Goal: Task Accomplishment & Management: Manage account settings

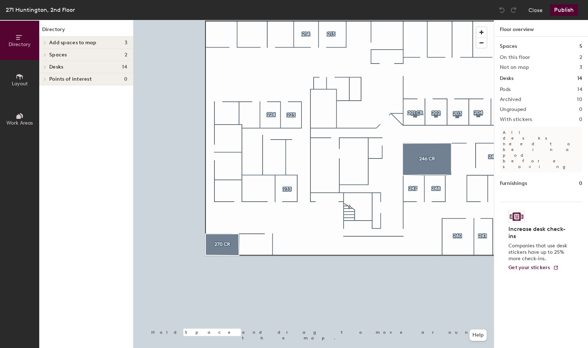
click at [47, 44] on div at bounding box center [45, 43] width 8 height 4
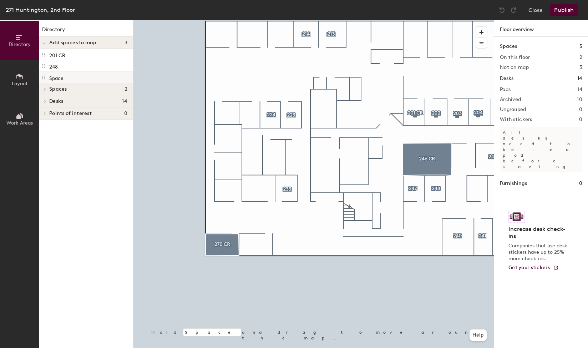
click at [71, 75] on div "Space" at bounding box center [86, 77] width 94 height 11
click at [45, 89] on icon at bounding box center [45, 89] width 3 height 4
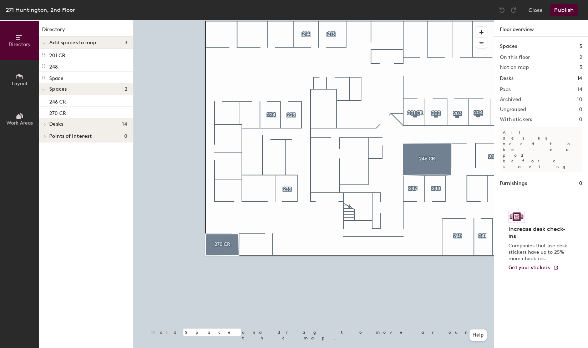
click at [22, 83] on span "Layout" at bounding box center [20, 84] width 16 height 6
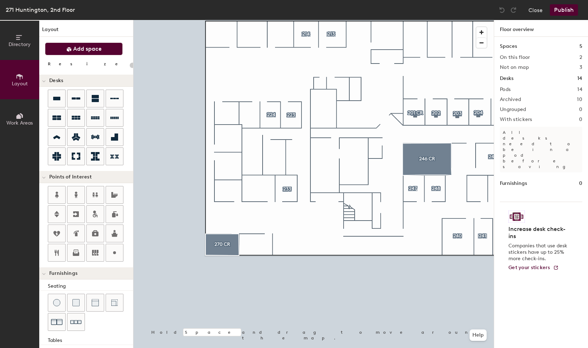
click at [73, 53] on button "Add space" at bounding box center [84, 48] width 78 height 13
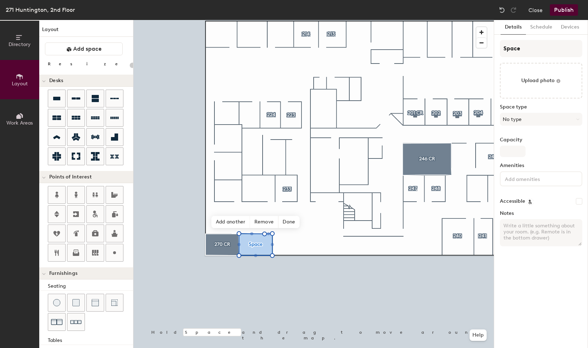
type input "20"
click at [529, 51] on input "Space" at bounding box center [541, 48] width 82 height 17
type input "27"
type input "20"
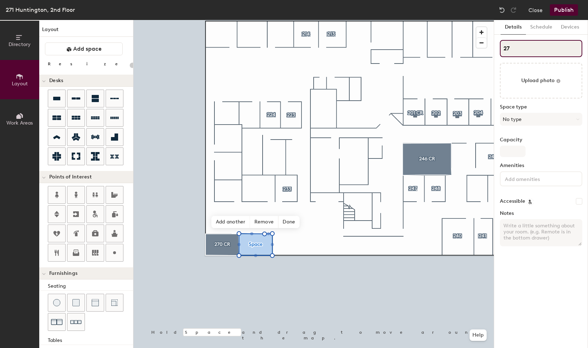
type input "271"
type input "20"
type input "271"
type input "20"
type input "271"
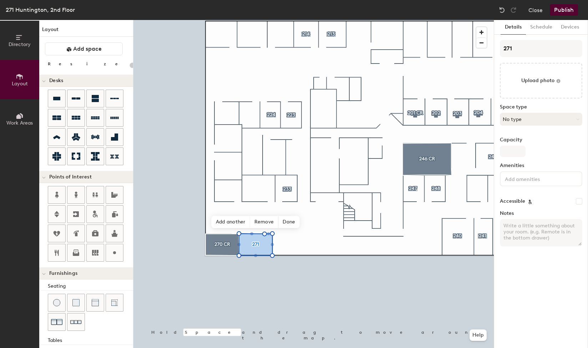
click at [530, 119] on button "No type" at bounding box center [541, 119] width 82 height 13
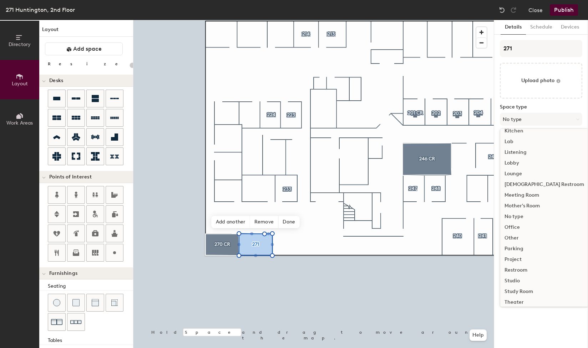
scroll to position [124, 0]
click at [515, 153] on div "Lab" at bounding box center [544, 152] width 88 height 11
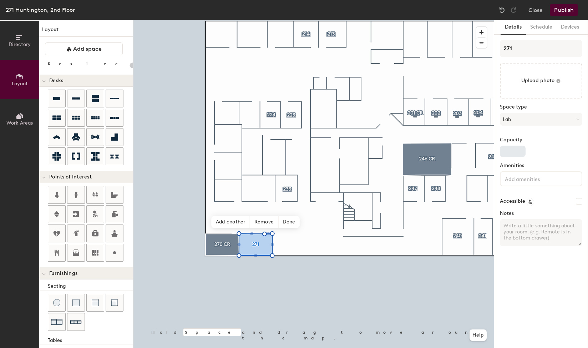
type input "20"
click at [511, 152] on input "Capacity" at bounding box center [513, 151] width 26 height 11
type input "6"
type input "20"
type input "6"
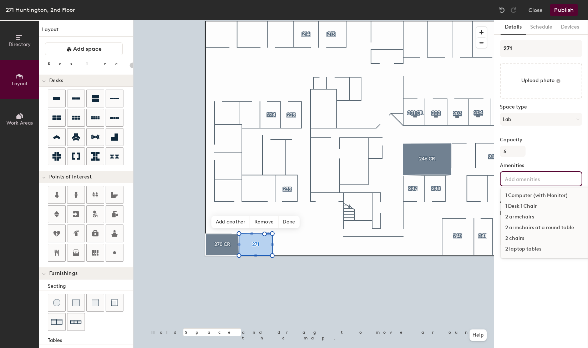
click at [527, 182] on input at bounding box center [535, 178] width 64 height 9
click at [528, 211] on div "modular desks" at bounding box center [574, 214] width 146 height 11
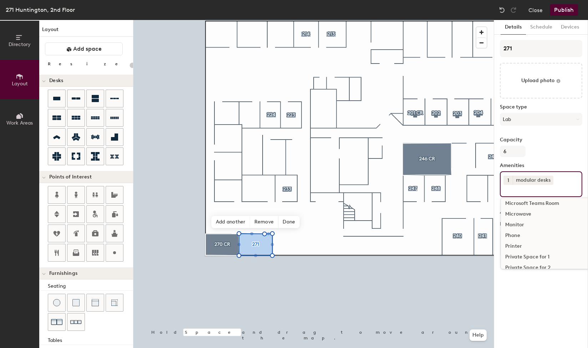
click at [510, 179] on button "1" at bounding box center [507, 179] width 9 height 9
click at [511, 220] on div "5" at bounding box center [507, 217] width 9 height 9
click at [511, 180] on button "5" at bounding box center [507, 179] width 9 height 9
type input "20"
click at [527, 182] on div "modular desks" at bounding box center [532, 179] width 41 height 9
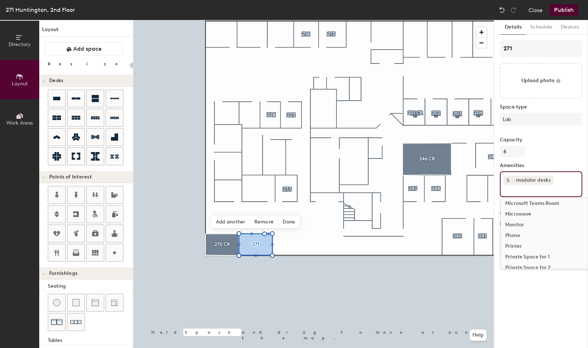
click at [542, 195] on div "5 modular desks 1 Computer (with Monitor) 1 Desk 1 Chair 2 armchairs 2 armchair…" at bounding box center [541, 184] width 82 height 26
click at [545, 193] on input at bounding box center [535, 189] width 64 height 9
drag, startPoint x: 546, startPoint y: 193, endPoint x: 551, endPoint y: 192, distance: 5.0
click at [549, 192] on input at bounding box center [535, 189] width 64 height 9
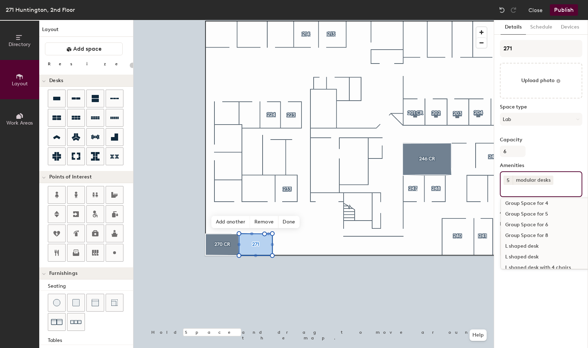
click at [540, 226] on div "Group Space for 6" at bounding box center [574, 224] width 146 height 11
click at [505, 188] on button "1" at bounding box center [507, 190] width 9 height 9
click at [536, 206] on div "5 modular desks 1 1 2 3 4 5 Group Space for 6 1 Computer (with Monitor) 1 Desk …" at bounding box center [541, 189] width 82 height 36
click at [509, 182] on span "5" at bounding box center [507, 180] width 3 height 7
click at [507, 146] on div "1" at bounding box center [507, 142] width 9 height 9
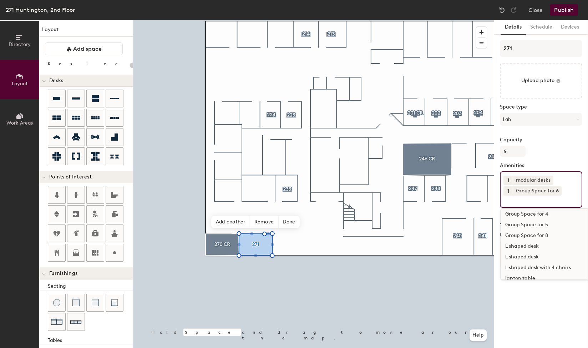
click at [507, 181] on span "1" at bounding box center [508, 180] width 2 height 7
click at [509, 217] on div "5" at bounding box center [507, 217] width 9 height 9
click at [550, 251] on div "Collaboration Desks" at bounding box center [574, 253] width 146 height 11
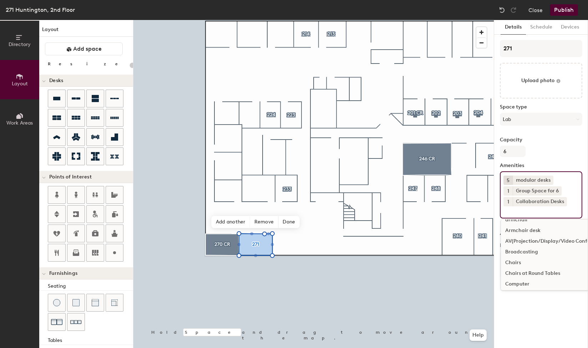
scroll to position [131, 0]
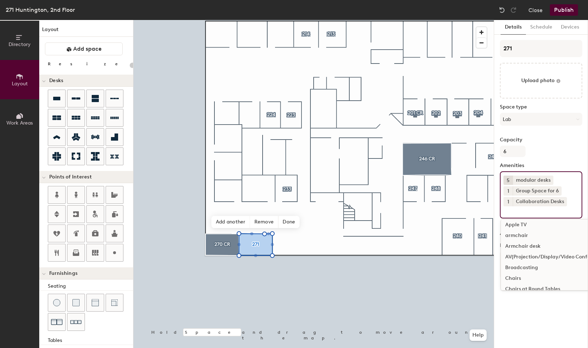
click at [524, 276] on div "Chairs" at bounding box center [574, 278] width 146 height 11
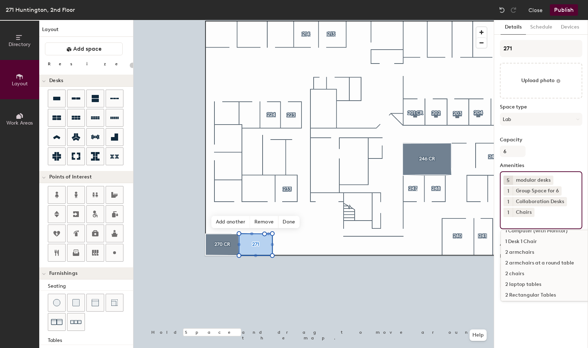
scroll to position [0, 0]
click at [537, 136] on div "271 Upload photo Space type Lab Capacity 6 Amenities 5 modular desks 1 Group Sp…" at bounding box center [541, 167] width 82 height 255
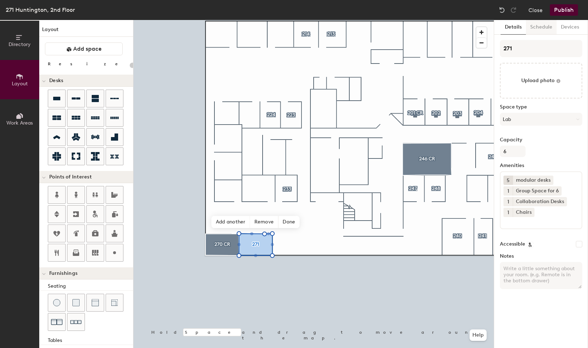
click at [541, 29] on button "Schedule" at bounding box center [541, 27] width 31 height 15
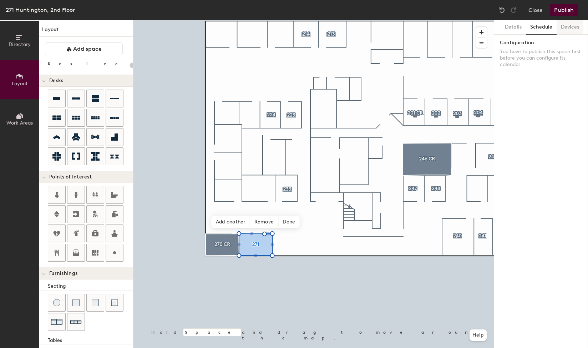
click at [569, 29] on button "Devices" at bounding box center [569, 27] width 27 height 15
click at [502, 29] on button "Details" at bounding box center [512, 27] width 25 height 15
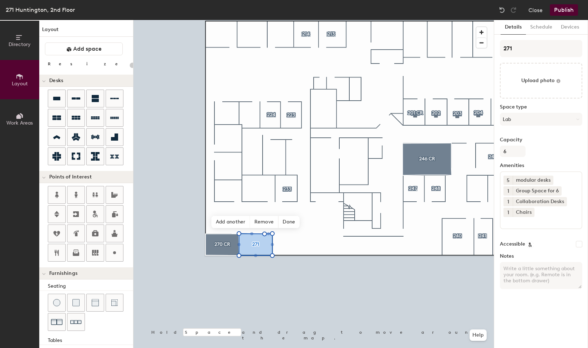
click at [572, 8] on button "Publish" at bounding box center [564, 9] width 28 height 11
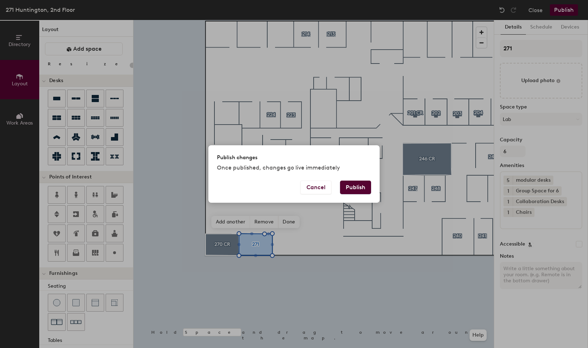
click at [354, 187] on button "Publish" at bounding box center [355, 187] width 31 height 14
type input "20"
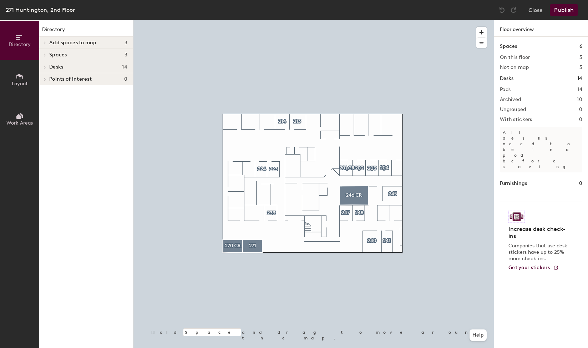
click at [46, 68] on icon at bounding box center [45, 67] width 3 height 4
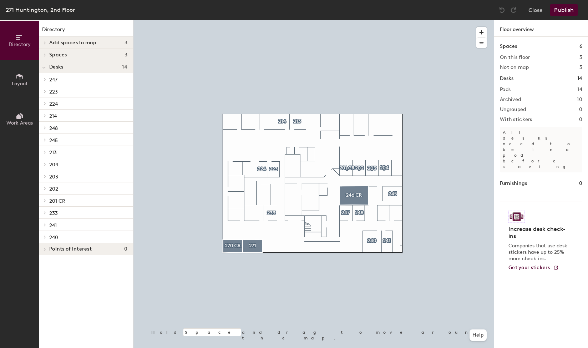
click at [24, 84] on span "Layout" at bounding box center [20, 84] width 16 height 6
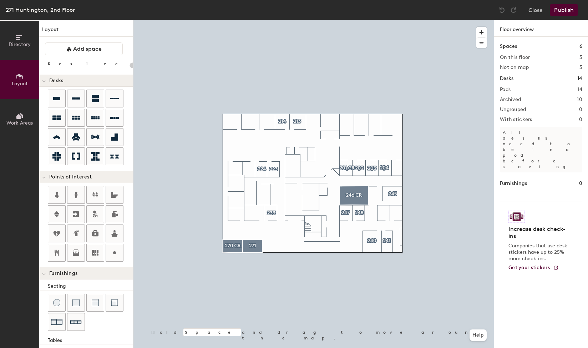
click at [253, 248] on div "Directory Layout Work Areas Layout Add space Resize Desks Points of Interest Fu…" at bounding box center [294, 184] width 588 height 328
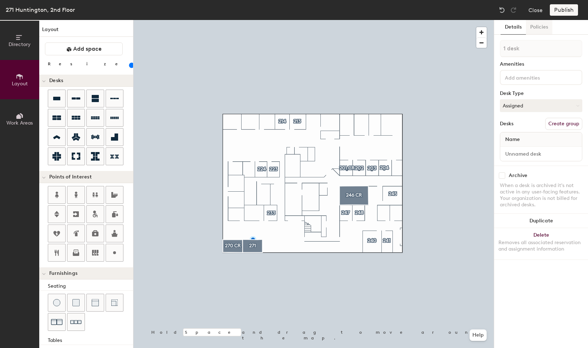
click at [542, 26] on button "Policies" at bounding box center [539, 27] width 26 height 15
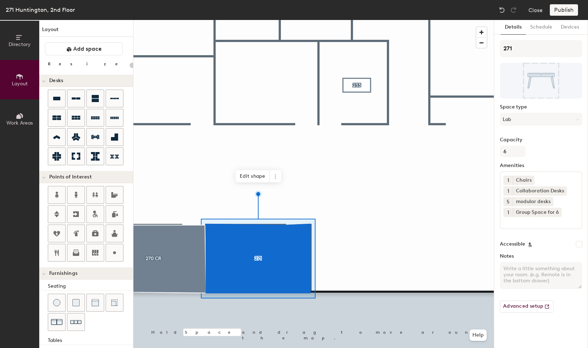
type input "20"
click at [529, 301] on button "Advanced setup" at bounding box center [527, 306] width 54 height 12
click at [23, 116] on icon at bounding box center [20, 116] width 8 height 8
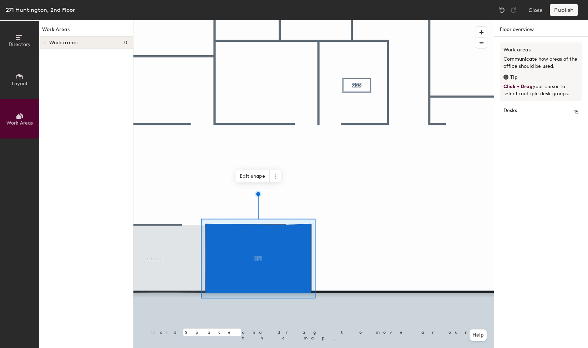
click at [44, 41] on icon at bounding box center [45, 43] width 3 height 4
click at [26, 52] on button "Directory" at bounding box center [19, 40] width 39 height 39
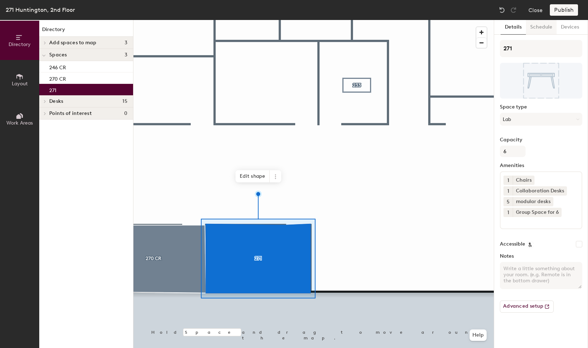
click at [542, 30] on button "Schedule" at bounding box center [541, 27] width 31 height 15
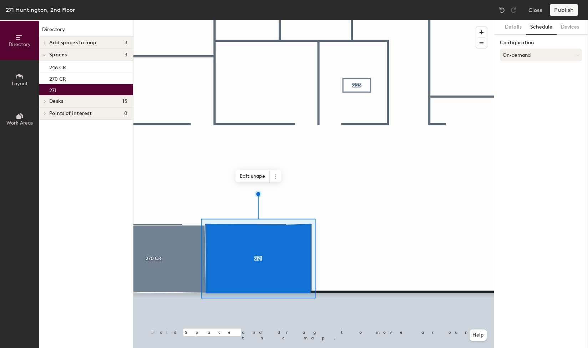
click at [528, 57] on button "On-demand" at bounding box center [541, 55] width 82 height 13
click at [522, 85] on div "Scheduled" at bounding box center [541, 83] width 82 height 11
click at [550, 75] on button "Select account" at bounding box center [541, 70] width 82 height 13
click at [540, 98] on div "Microsoft 365" at bounding box center [541, 99] width 82 height 11
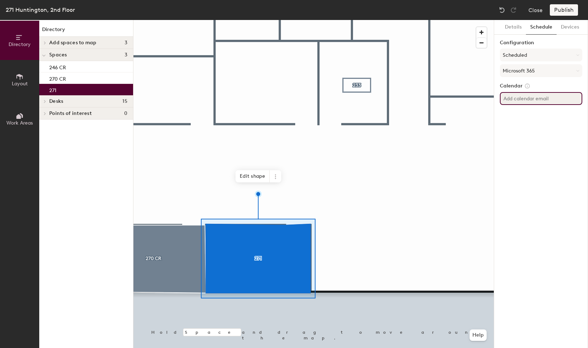
click at [540, 98] on input at bounding box center [541, 98] width 82 height 13
click at [564, 33] on button "Devices" at bounding box center [569, 27] width 27 height 15
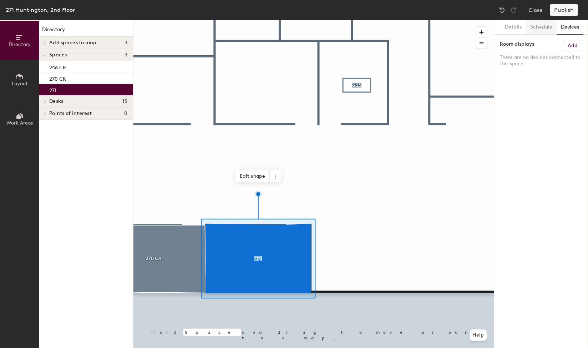
click at [541, 28] on button "Schedule" at bounding box center [541, 27] width 31 height 15
click at [544, 57] on button "Scheduled" at bounding box center [541, 55] width 82 height 13
click at [520, 84] on div "Scheduled" at bounding box center [541, 83] width 82 height 11
click at [520, 73] on button "Select account" at bounding box center [541, 70] width 82 height 13
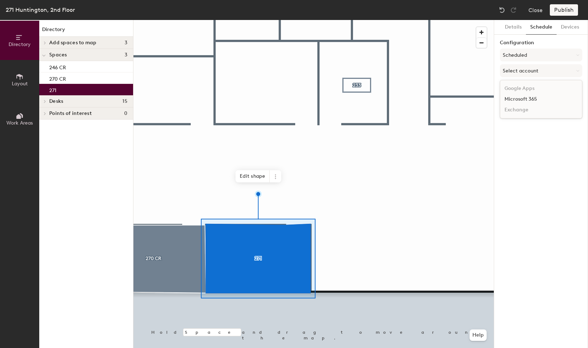
click at [524, 98] on div "Microsoft 365" at bounding box center [541, 99] width 82 height 11
click at [523, 99] on input at bounding box center [541, 98] width 82 height 13
type input "271@northeastern.edu"
click at [530, 131] on div "Details Schedule Devices Configuration Scheduled Microsoft 365 Calendar 271@nor…" at bounding box center [541, 184] width 94 height 328
click at [540, 97] on input "271@northeastern.edu" at bounding box center [541, 98] width 82 height 13
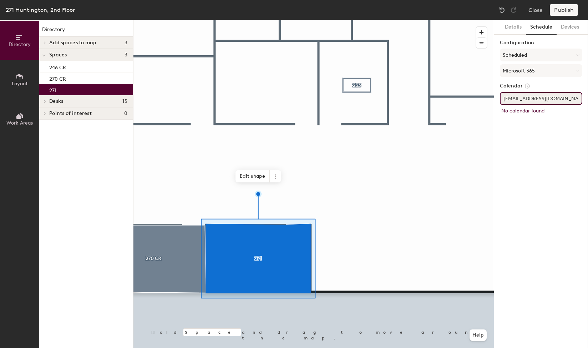
click at [540, 97] on input "271@northeastern.edu" at bounding box center [541, 98] width 82 height 13
click at [275, 172] on span at bounding box center [275, 176] width 11 height 12
click at [289, 193] on span "Remove from map" at bounding box center [300, 193] width 63 height 12
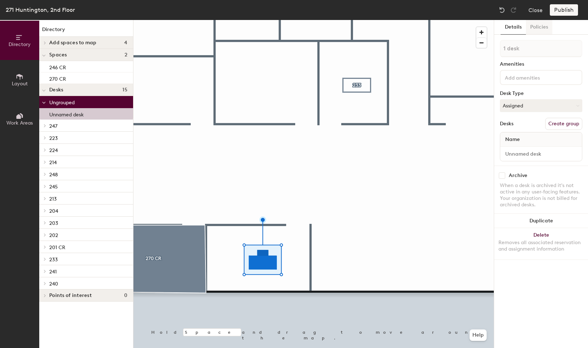
click at [540, 31] on button "Policies" at bounding box center [539, 27] width 26 height 15
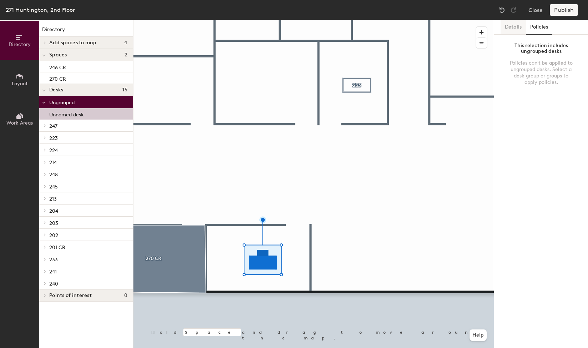
click at [521, 31] on button "Details" at bounding box center [512, 27] width 25 height 15
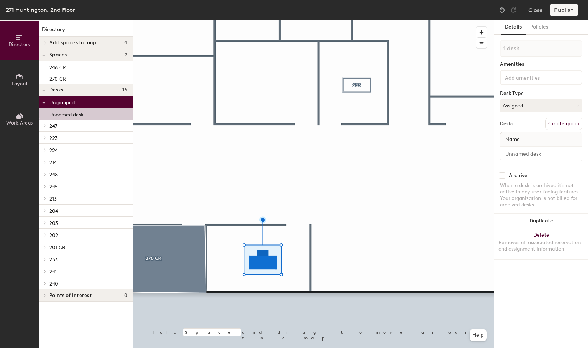
click at [563, 127] on button "Create group" at bounding box center [563, 124] width 37 height 12
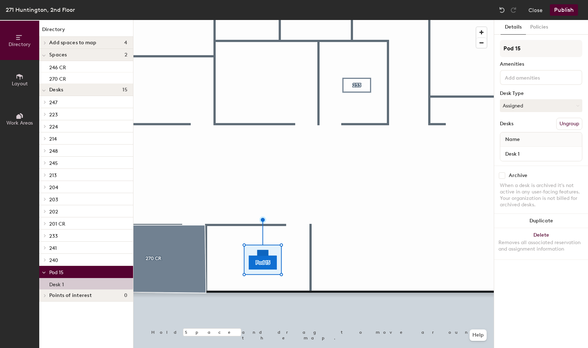
click at [486, 49] on div "Directory Layout Work Areas Directory Add spaces to map 4 201 CR 248 271 Space …" at bounding box center [294, 184] width 588 height 328
type input "271 Lab"
click at [535, 82] on div at bounding box center [541, 77] width 82 height 15
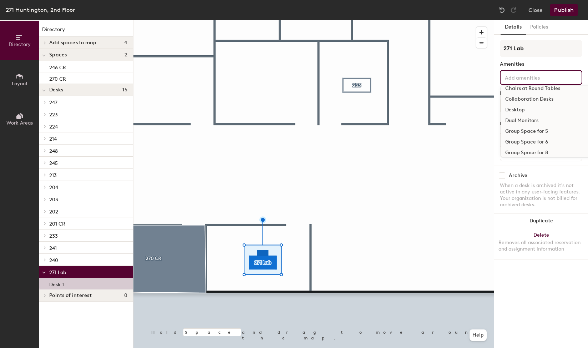
scroll to position [178, 0]
click at [536, 131] on div "Group Space for 6" at bounding box center [574, 129] width 146 height 11
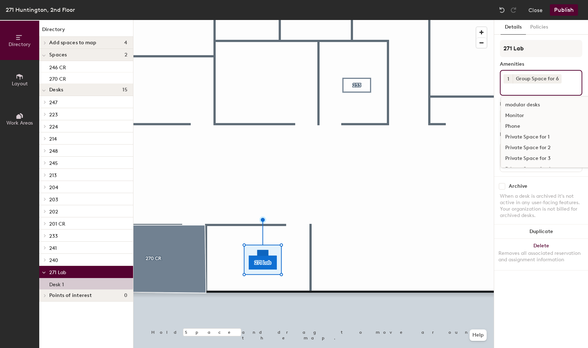
scroll to position [285, 0]
click at [532, 138] on div "modular desks" at bounding box center [574, 140] width 146 height 11
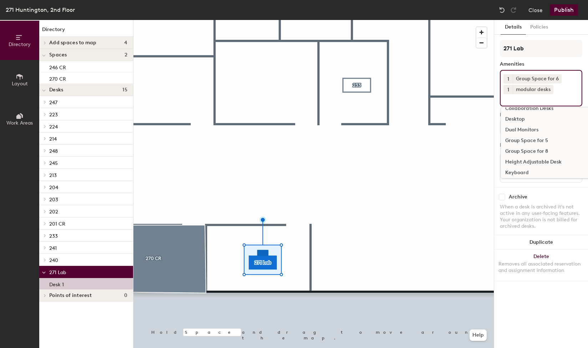
scroll to position [214, 0]
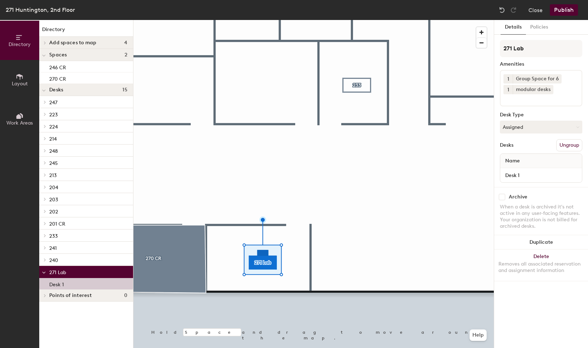
click at [510, 90] on button "1" at bounding box center [507, 89] width 9 height 9
click at [509, 124] on div "5" at bounding box center [507, 126] width 9 height 9
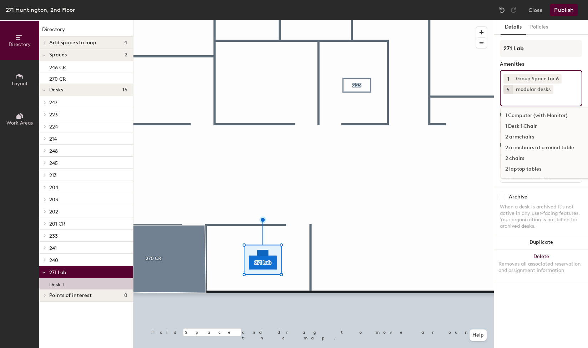
click at [526, 98] on input at bounding box center [535, 98] width 64 height 9
click at [550, 57] on div "271 Lab Amenities 1 Group Space for 6 5 modular desks 1 Computer (with Monitor)…" at bounding box center [541, 113] width 82 height 147
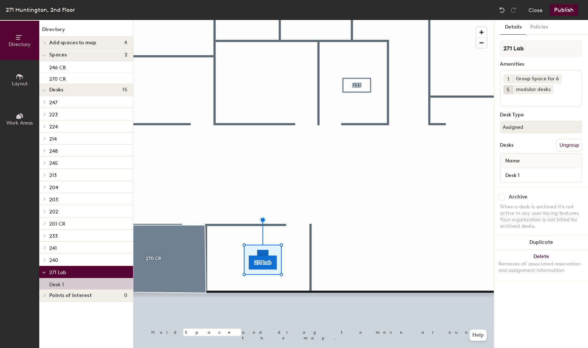
click at [516, 160] on span "Name" at bounding box center [512, 160] width 22 height 13
click at [515, 171] on input "Desk 1" at bounding box center [540, 175] width 79 height 10
click at [518, 164] on span "Name" at bounding box center [512, 160] width 22 height 13
click at [537, 26] on button "Policies" at bounding box center [539, 27] width 26 height 15
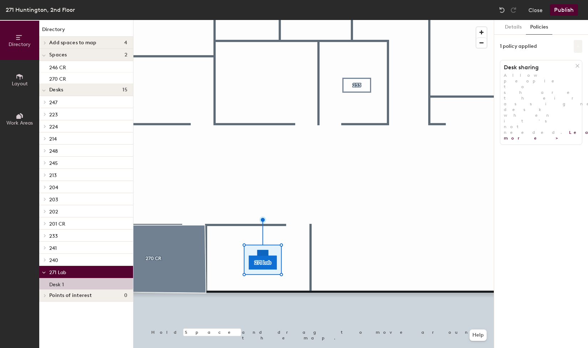
click at [576, 44] on button at bounding box center [577, 46] width 9 height 13
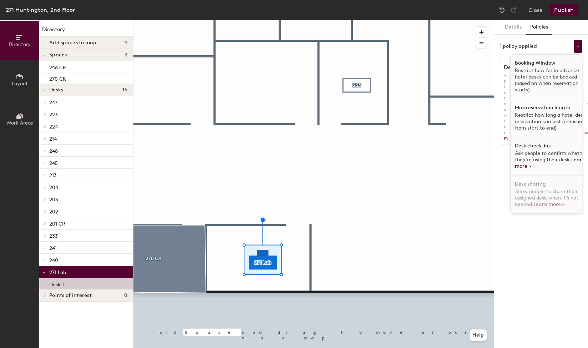
click at [546, 77] on p "Restrict how far in advance hotel desks can be booked (based on when reservatio…" at bounding box center [551, 80] width 73 height 26
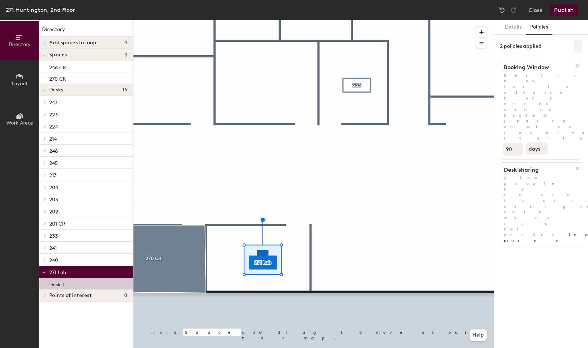
click at [576, 49] on button at bounding box center [577, 46] width 9 height 13
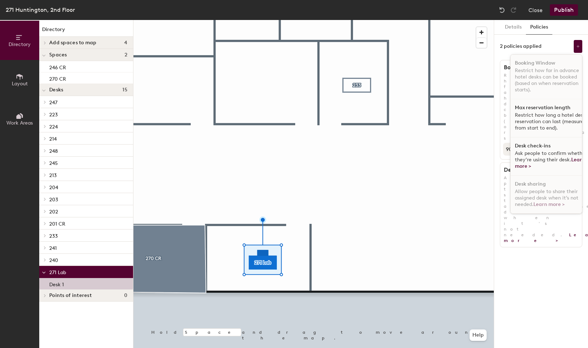
click at [550, 120] on p "Restrict how long a hotel desk reservation can last (measured from start to end…" at bounding box center [551, 121] width 73 height 19
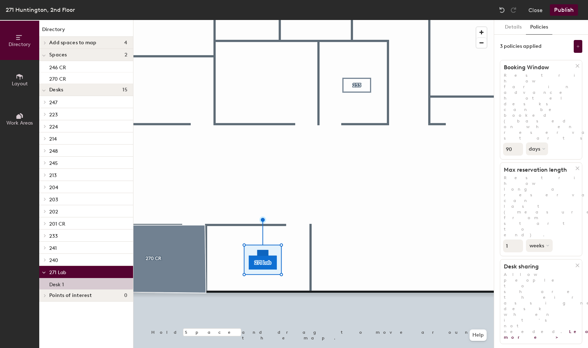
click at [547, 239] on button "weeks" at bounding box center [539, 245] width 27 height 13
click at [540, 256] on div "months" at bounding box center [540, 261] width 28 height 11
click at [578, 46] on icon at bounding box center [577, 46] width 3 height 3
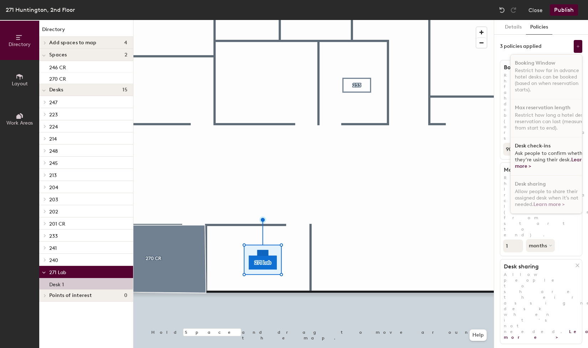
scroll to position [0, 0]
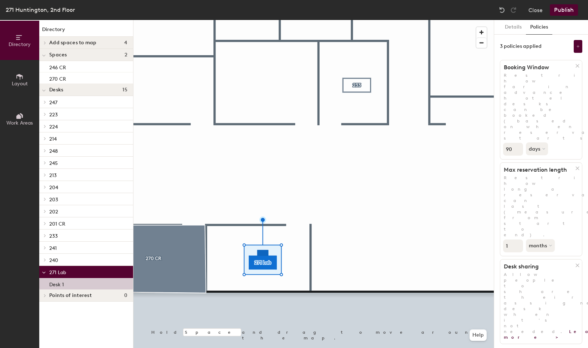
click at [545, 270] on div "Details Policies 3 policies applied Booking Window Restrict how far in advance …" at bounding box center [541, 184] width 94 height 328
click at [576, 261] on div at bounding box center [578, 265] width 7 height 8
click at [545, 231] on div "Details Policies 2 policies applied Booking Window Restrict how far in advance …" at bounding box center [541, 184] width 94 height 328
click at [566, 10] on button "Publish" at bounding box center [564, 9] width 28 height 11
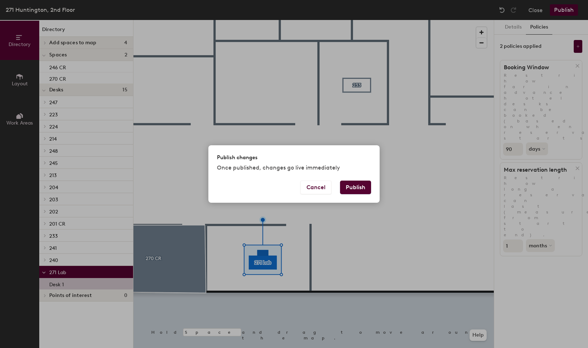
click at [366, 188] on button "Publish" at bounding box center [355, 187] width 31 height 14
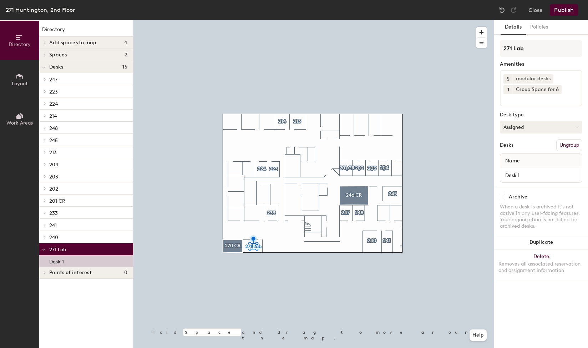
click at [517, 131] on button "Assigned" at bounding box center [541, 127] width 82 height 13
click at [514, 170] on div "Hoteled" at bounding box center [535, 170] width 71 height 11
click at [562, 10] on button "Publish" at bounding box center [564, 9] width 28 height 11
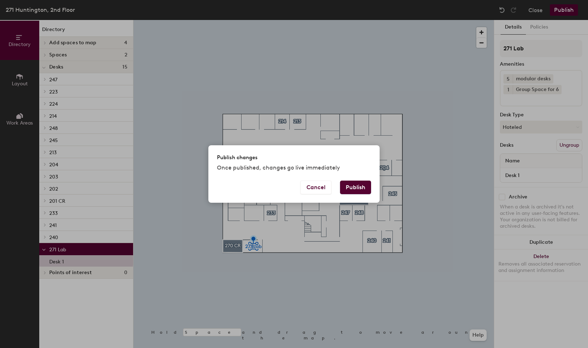
click at [362, 191] on button "Publish" at bounding box center [355, 187] width 31 height 14
